Goal: Transaction & Acquisition: Purchase product/service

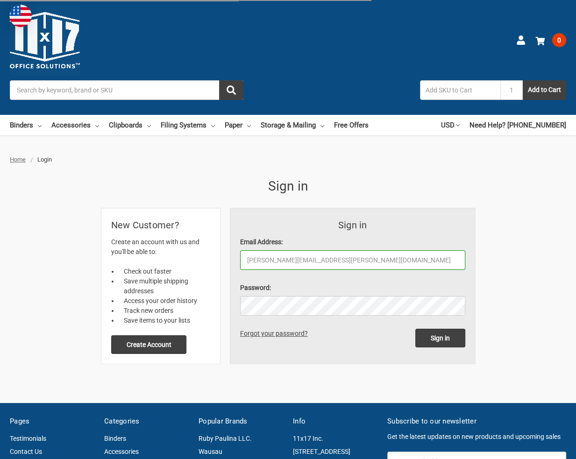
click at [415, 329] on input "Sign in" at bounding box center [440, 338] width 50 height 19
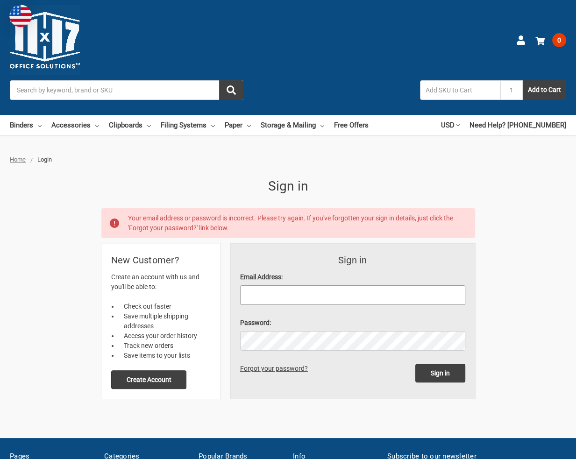
click at [280, 295] on input "Email Address:" at bounding box center [352, 295] width 225 height 20
type input "[PERSON_NAME][EMAIL_ADDRESS][PERSON_NAME][DOMAIN_NAME]"
click at [415, 364] on input "Sign in" at bounding box center [440, 373] width 50 height 19
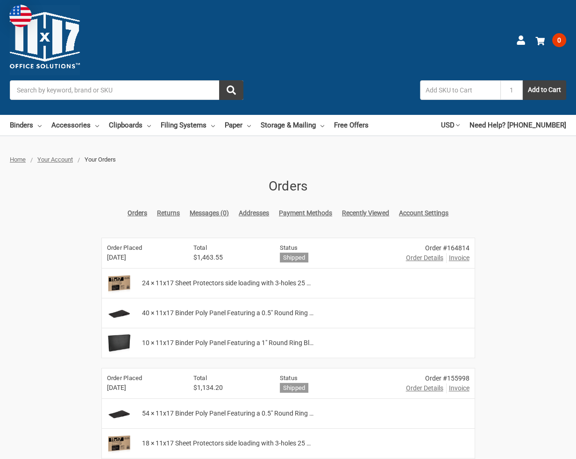
scroll to position [47, 0]
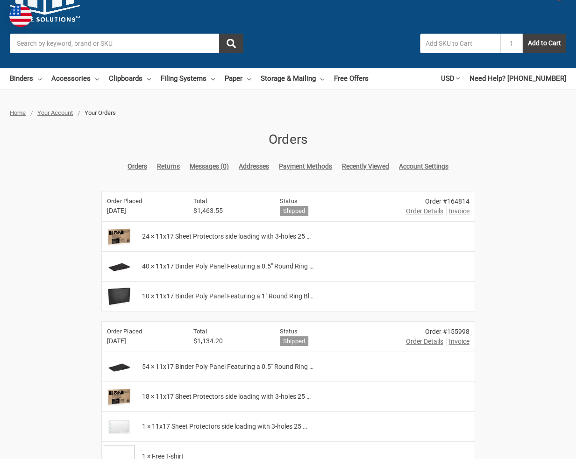
click at [349, 242] on div "24 × 11x17 Sheet Protectors side loading with 3-holes 25 …" at bounding box center [306, 236] width 338 height 29
click at [105, 41] on input "Search" at bounding box center [127, 44] width 234 height 20
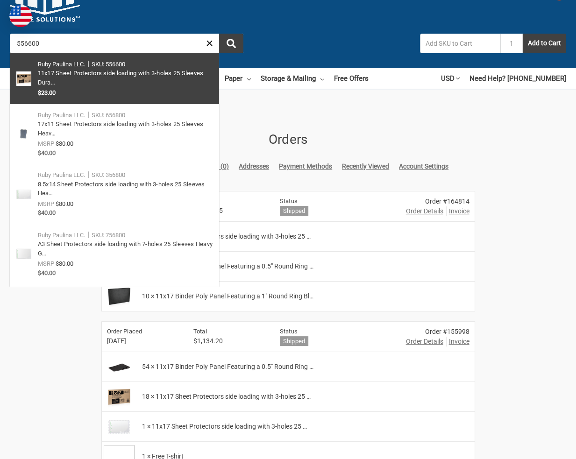
type input "556600"
click at [79, 71] on link at bounding box center [114, 78] width 209 height 51
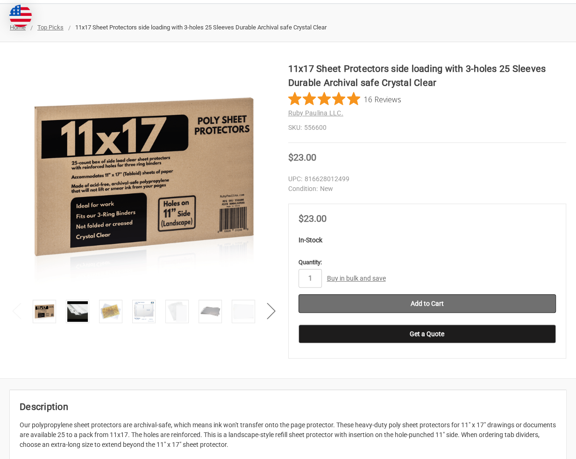
scroll to position [140, 0]
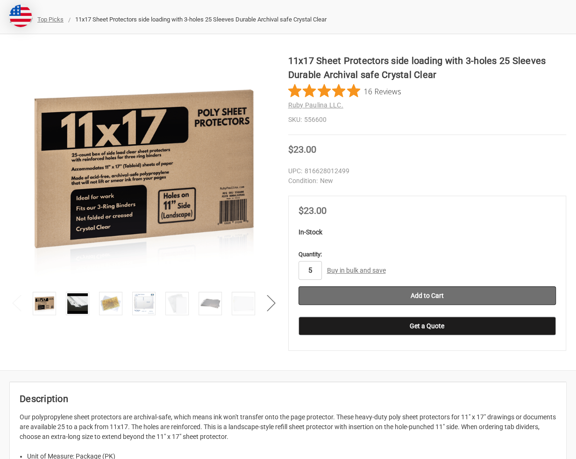
type input "5"
click at [422, 292] on input "Add to Cart" at bounding box center [428, 295] width 258 height 19
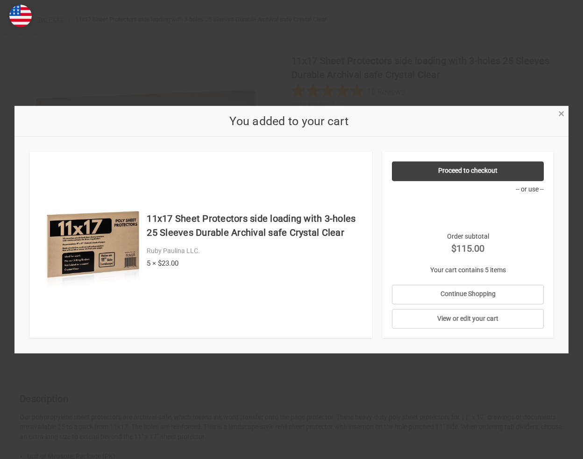
click at [561, 114] on span "×" at bounding box center [561, 114] width 6 height 14
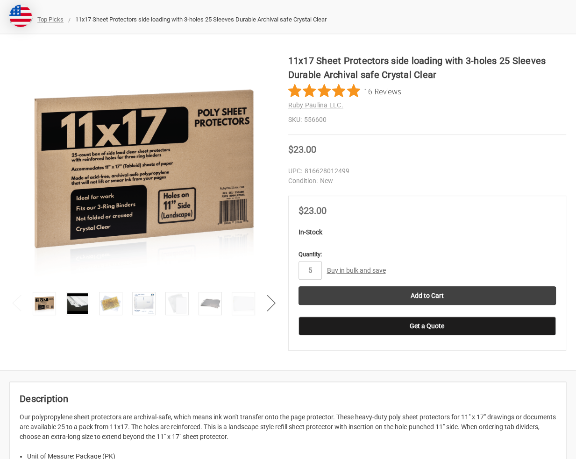
scroll to position [0, 0]
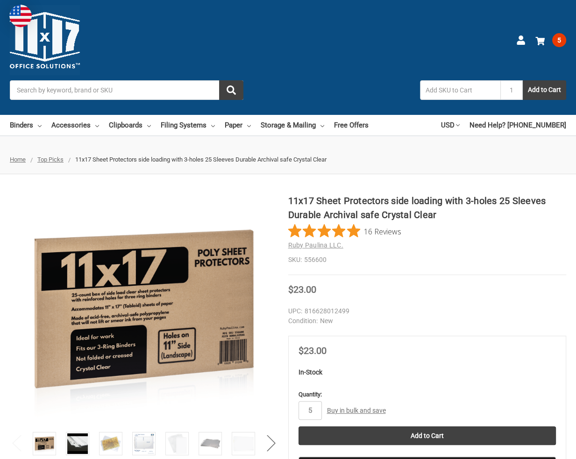
click at [67, 90] on input "Search" at bounding box center [127, 90] width 234 height 20
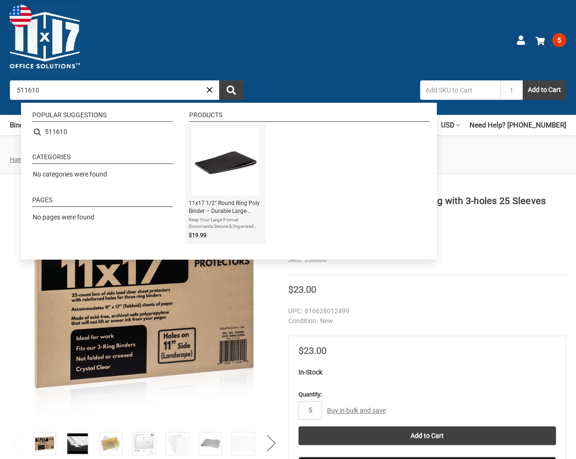
type input "511610"
click at [223, 217] on span "Keep Your Large-Format Documents Secure & Organized Keep your ledger-size (11x1…" at bounding box center [225, 223] width 73 height 13
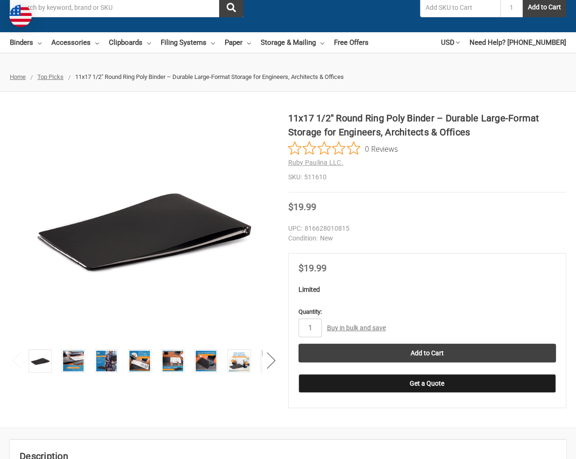
scroll to position [93, 0]
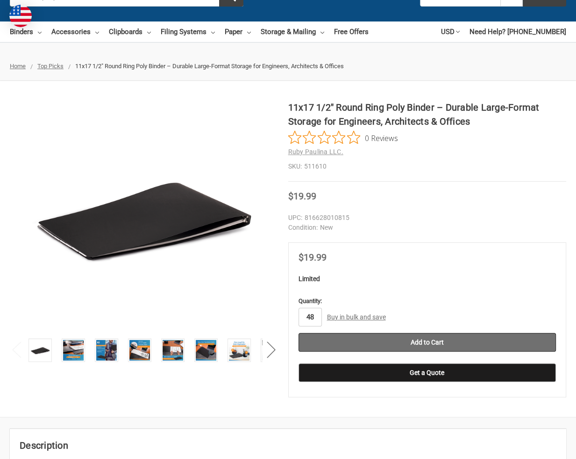
type input "48"
click at [401, 342] on input "Add to Cart" at bounding box center [428, 342] width 258 height 19
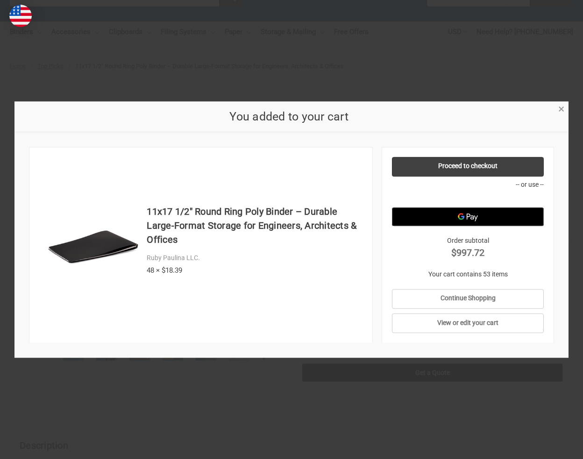
click at [562, 114] on div "× You added to your cart 11x17 1/2" Round Ring Poly Binder – Durable Large-Form…" at bounding box center [291, 229] width 554 height 257
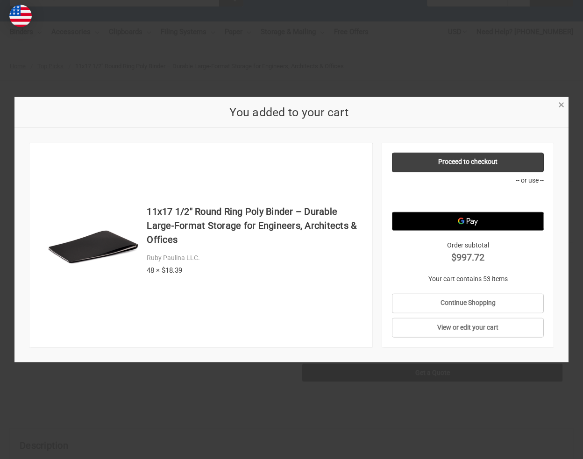
click at [563, 104] on span "×" at bounding box center [561, 105] width 6 height 14
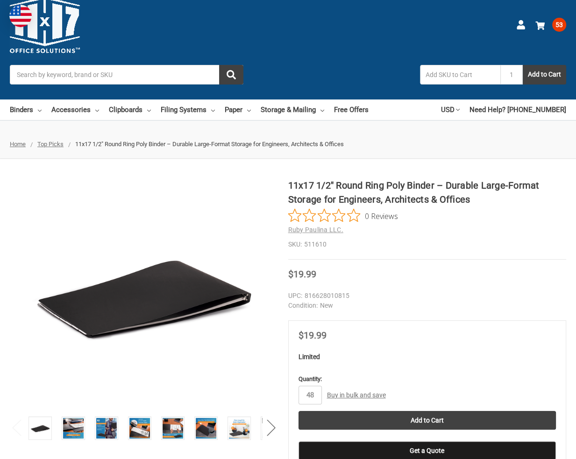
scroll to position [0, 0]
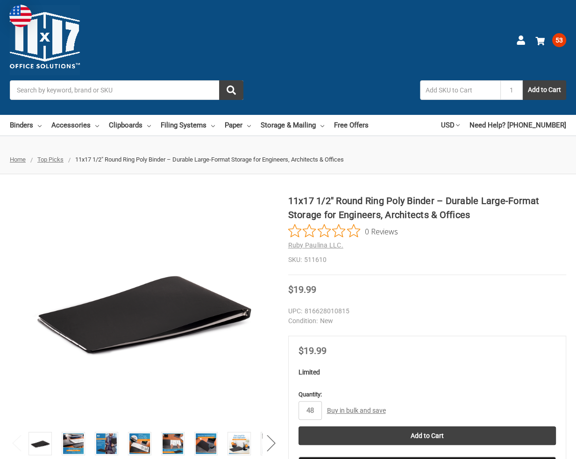
click at [77, 89] on input "Search" at bounding box center [127, 90] width 234 height 20
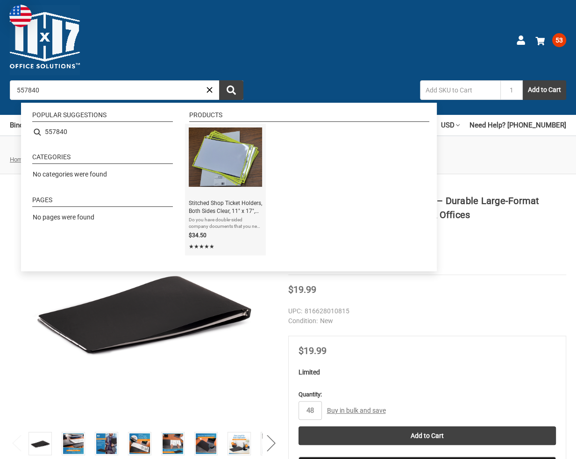
type input "557840"
click at [235, 178] on img "Instant Search Results" at bounding box center [225, 157] width 73 height 59
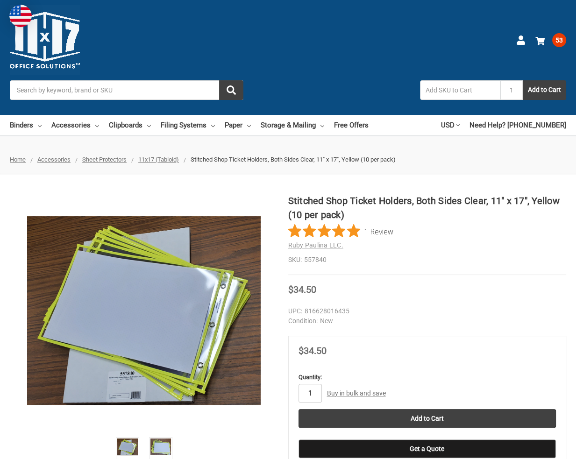
click at [312, 392] on input "1" at bounding box center [310, 393] width 23 height 19
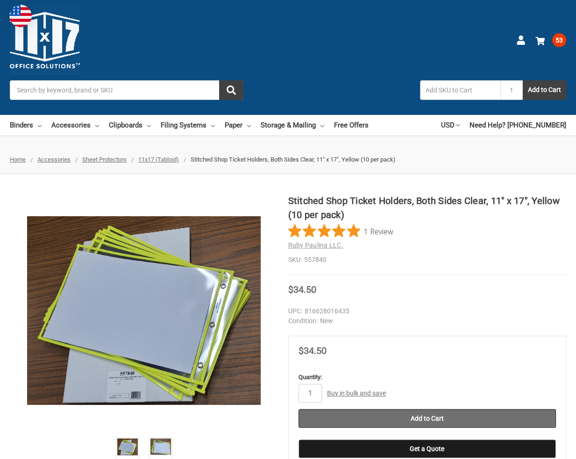
click at [396, 419] on input "Add to Cart" at bounding box center [428, 418] width 258 height 19
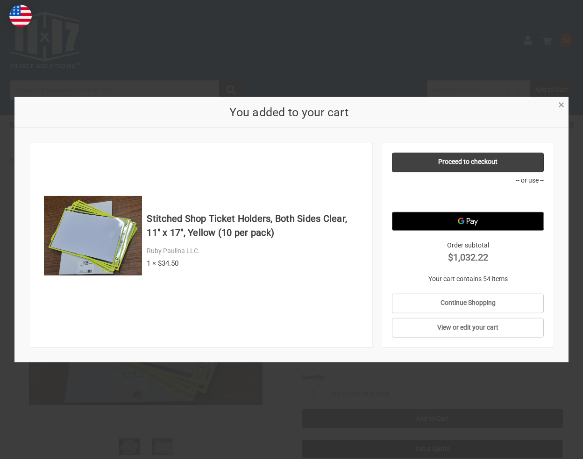
click at [559, 104] on span "×" at bounding box center [561, 105] width 6 height 14
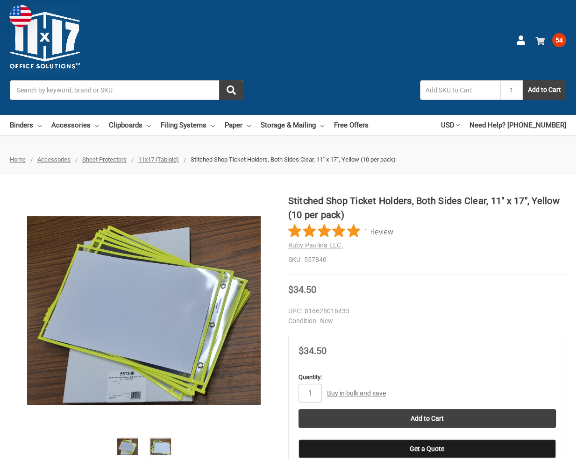
click at [561, 39] on span "54" at bounding box center [559, 40] width 14 height 14
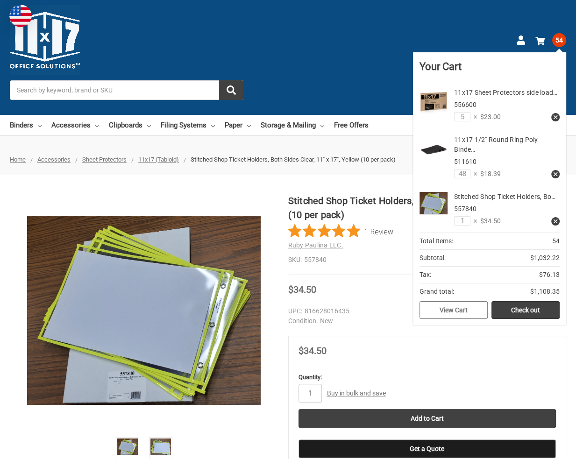
click at [458, 304] on link "View Cart" at bounding box center [454, 310] width 68 height 18
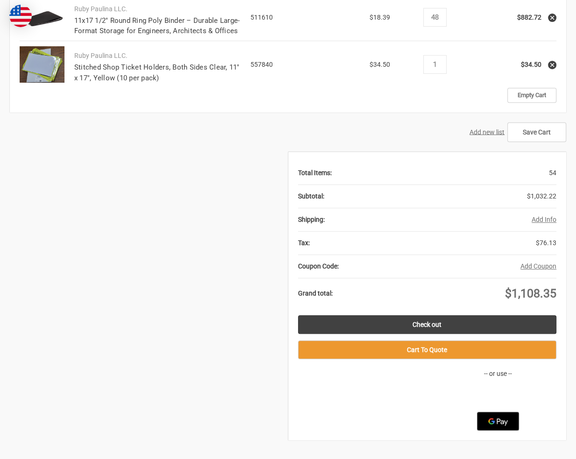
scroll to position [374, 0]
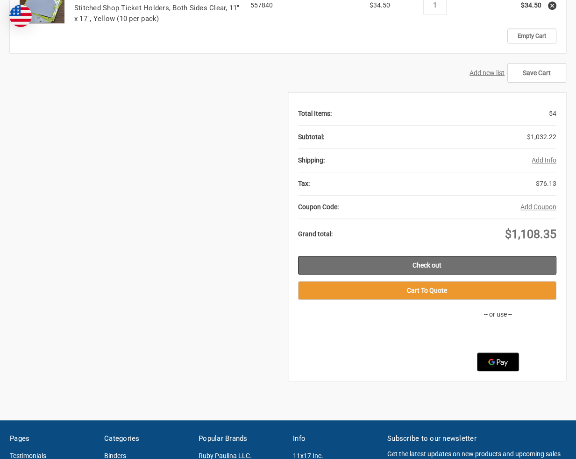
click at [418, 264] on link "Check out" at bounding box center [427, 265] width 259 height 19
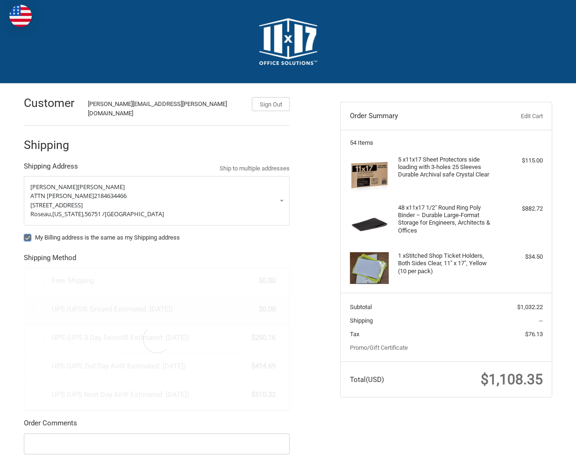
radio input "true"
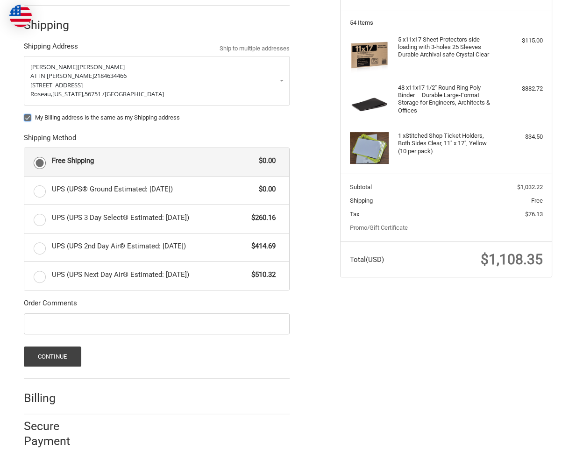
scroll to position [121, 0]
click at [67, 349] on button "Continue" at bounding box center [52, 356] width 57 height 20
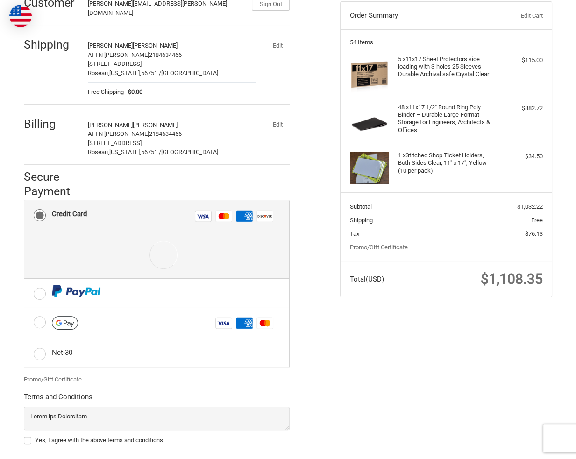
scroll to position [140, 0]
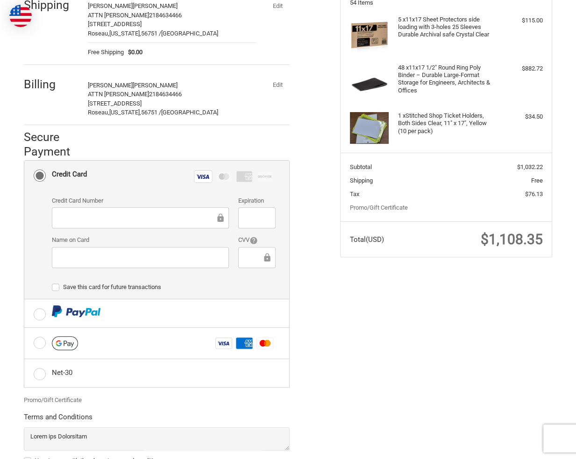
click at [342, 287] on div "Customer robert.novak@polaris.com Sign Out Shipping Robert Novak ATTN ROBERT 21…" at bounding box center [288, 234] width 561 height 582
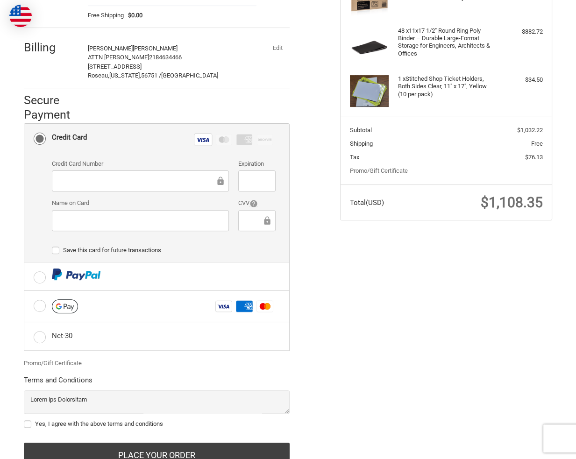
scroll to position [207, 0]
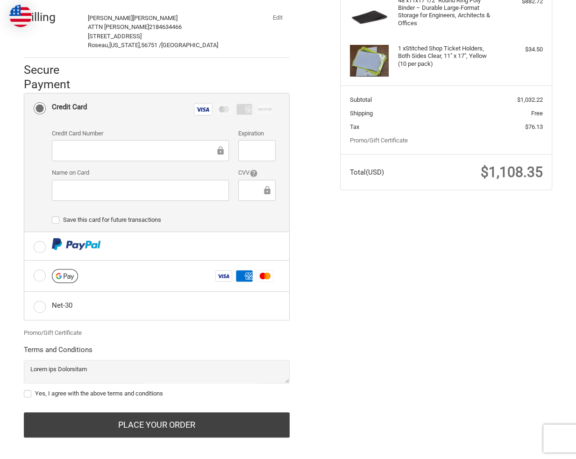
click at [28, 390] on label "Yes, I agree with the above terms and conditions" at bounding box center [157, 393] width 266 height 7
click at [24, 389] on input "Yes, I agree with the above terms and conditions" at bounding box center [24, 389] width 0 height 0
checkbox input "true"
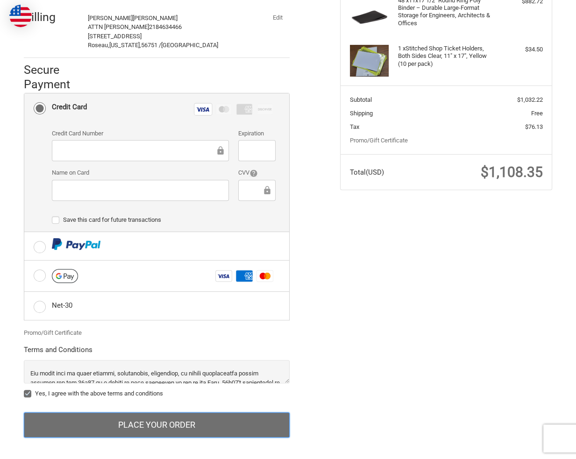
click at [161, 416] on button "Place Your Order" at bounding box center [157, 425] width 266 height 25
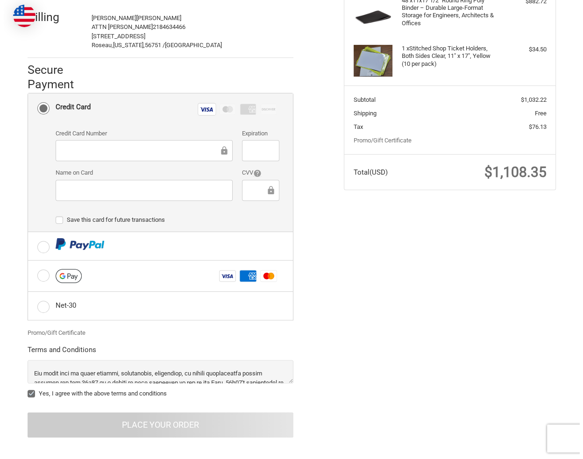
scroll to position [0, 0]
